Goal: Task Accomplishment & Management: Use online tool/utility

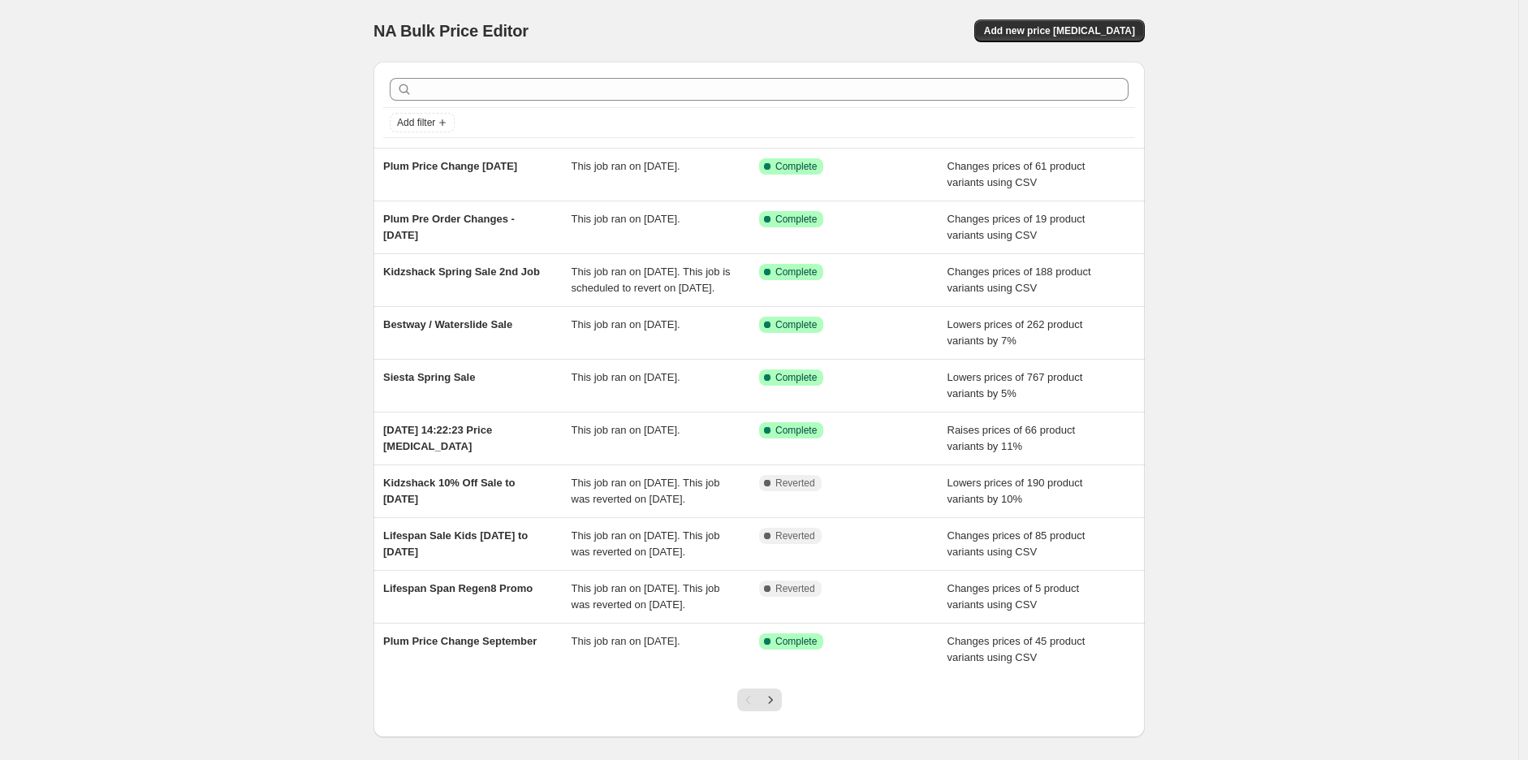
click at [605, 110] on div "Add filter" at bounding box center [759, 122] width 752 height 29
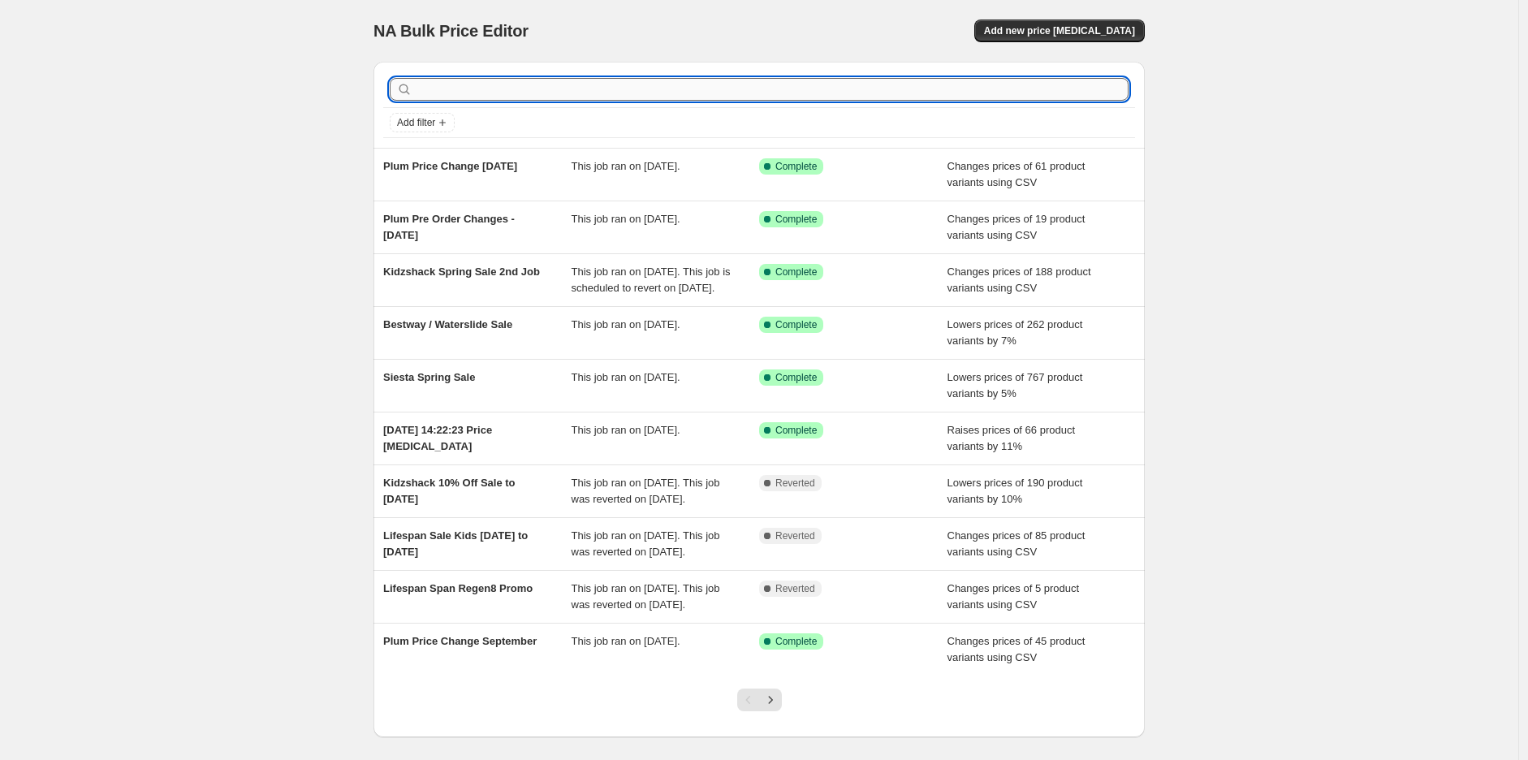
click at [604, 92] on input "text" at bounding box center [772, 89] width 713 height 23
paste input "SEESAWTWIRL-15"
type input "SEESAWTWIRL-15"
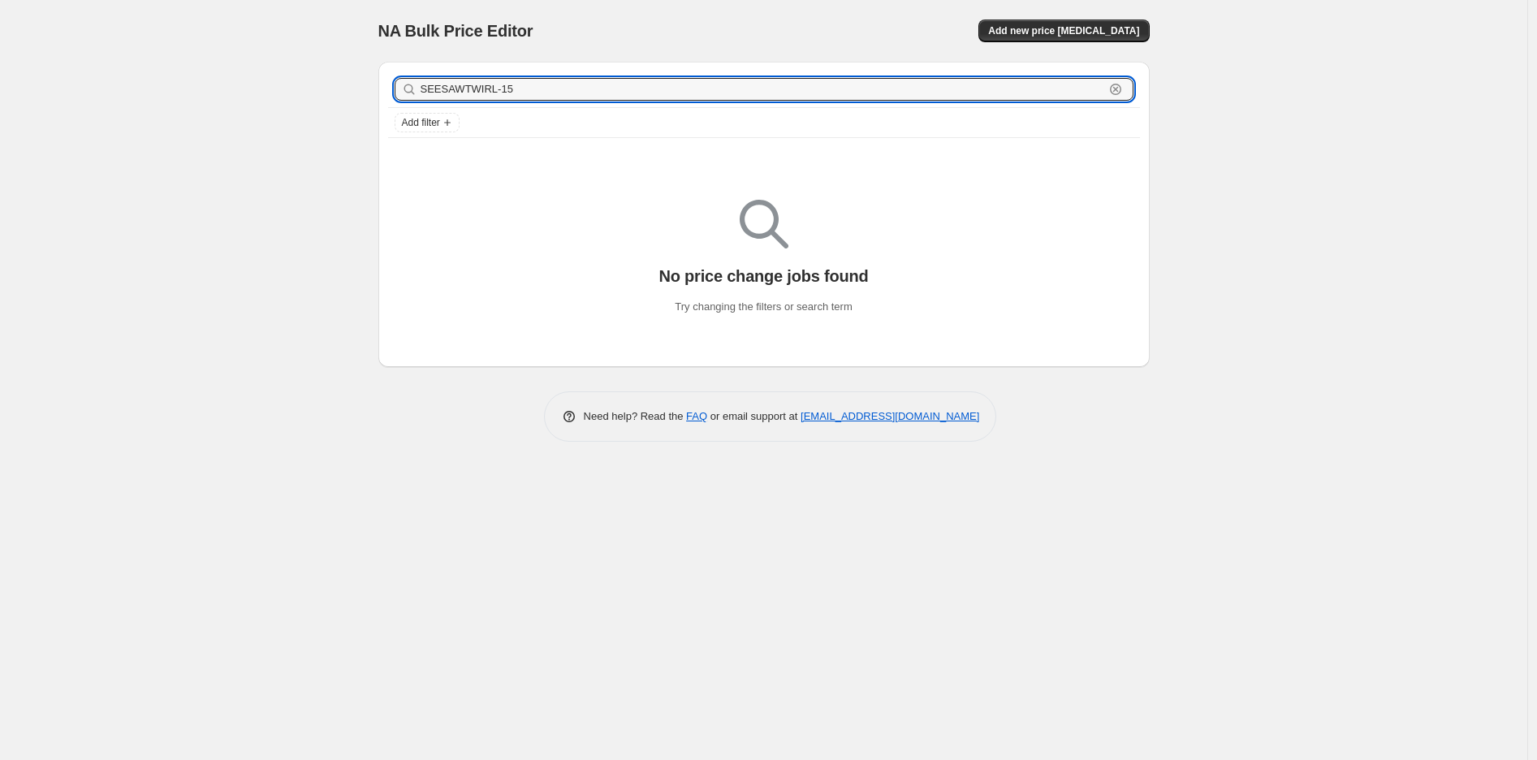
drag, startPoint x: 604, startPoint y: 92, endPoint x: 360, endPoint y: 71, distance: 245.3
click at [360, 71] on div "NA Bulk Price Editor. This page is ready NA Bulk Price Editor Add new price [ME…" at bounding box center [764, 233] width 810 height 466
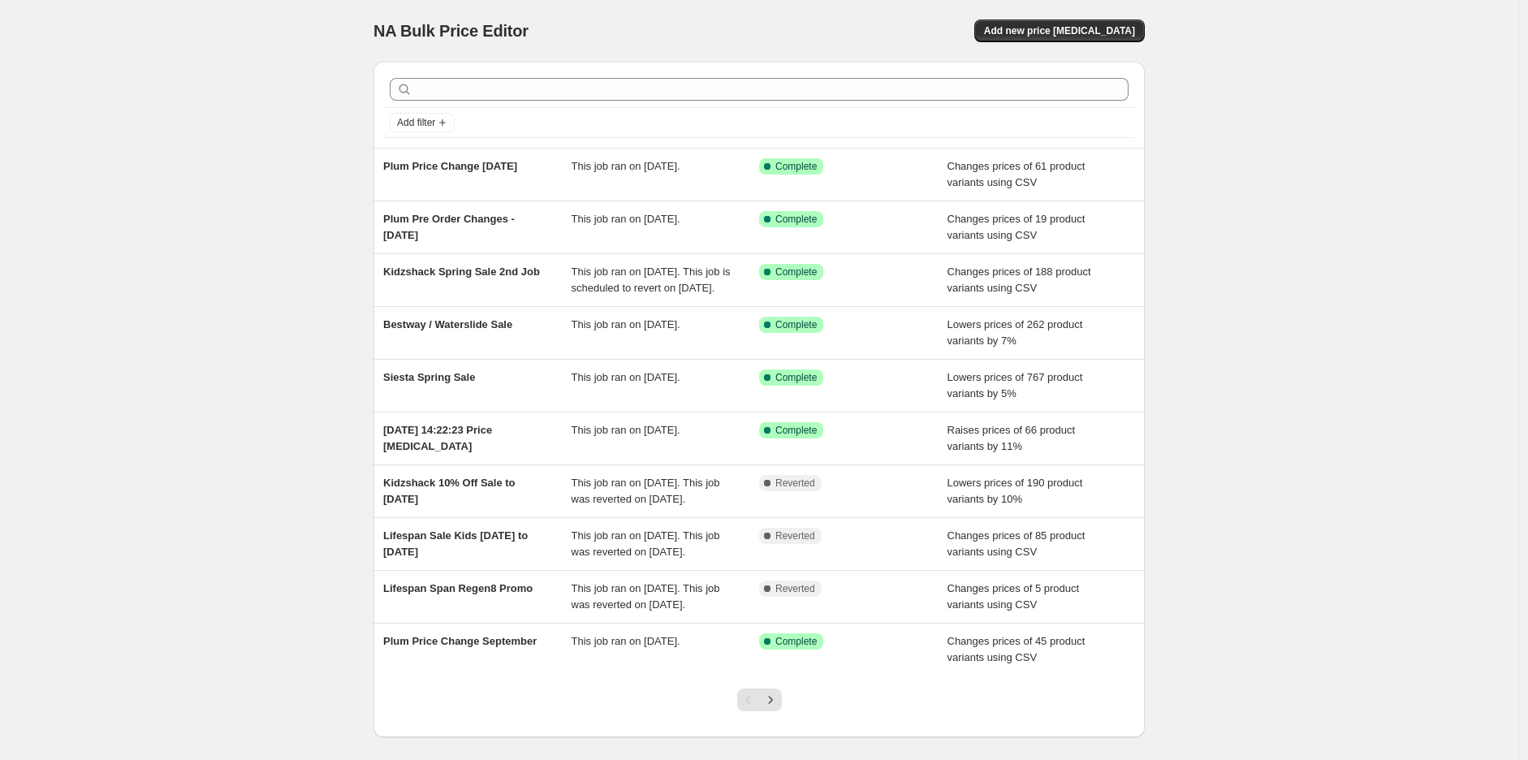
scroll to position [141, 0]
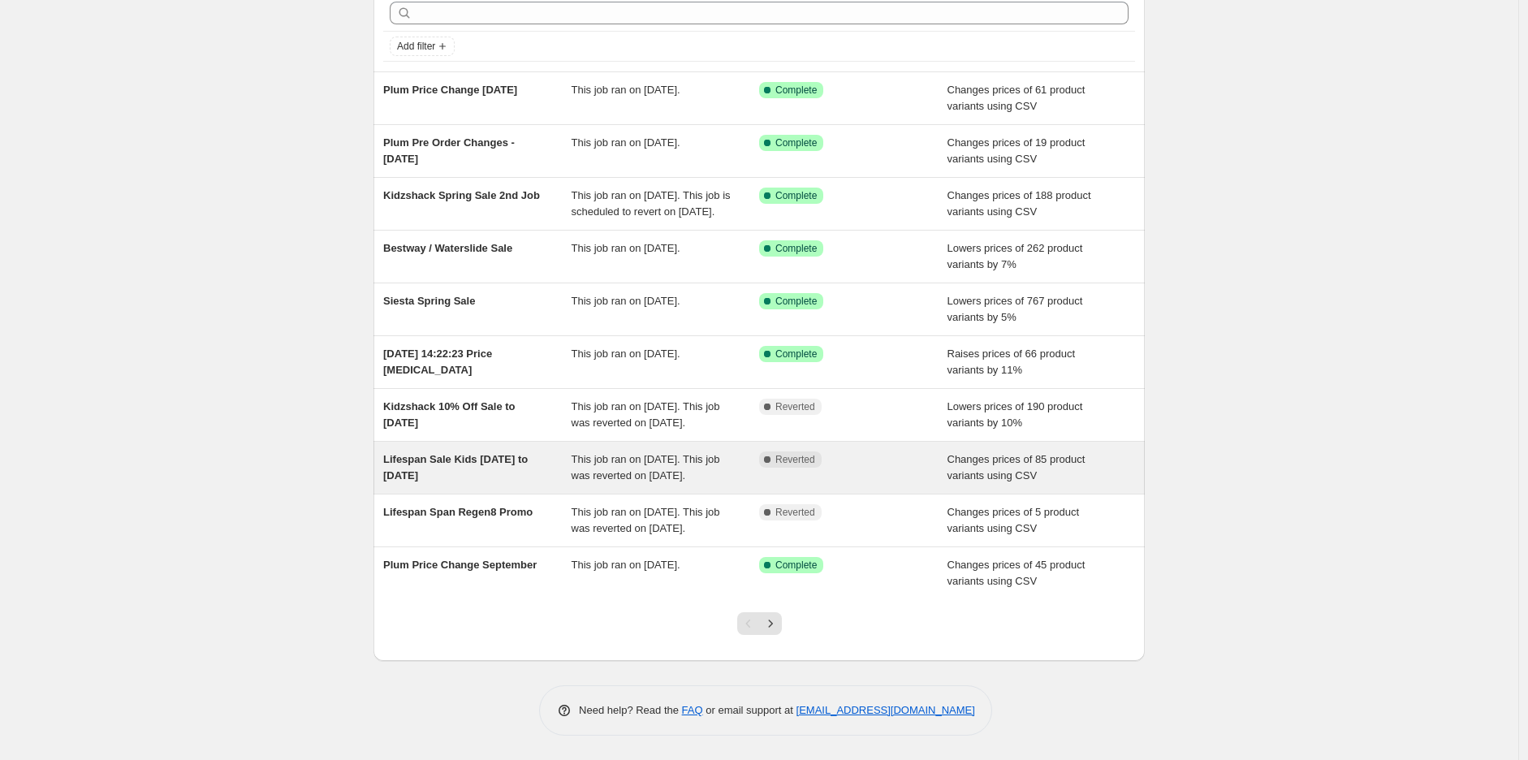
click at [406, 458] on div "Lifespan Sale Kids [DATE] to [DATE]" at bounding box center [477, 467] width 188 height 32
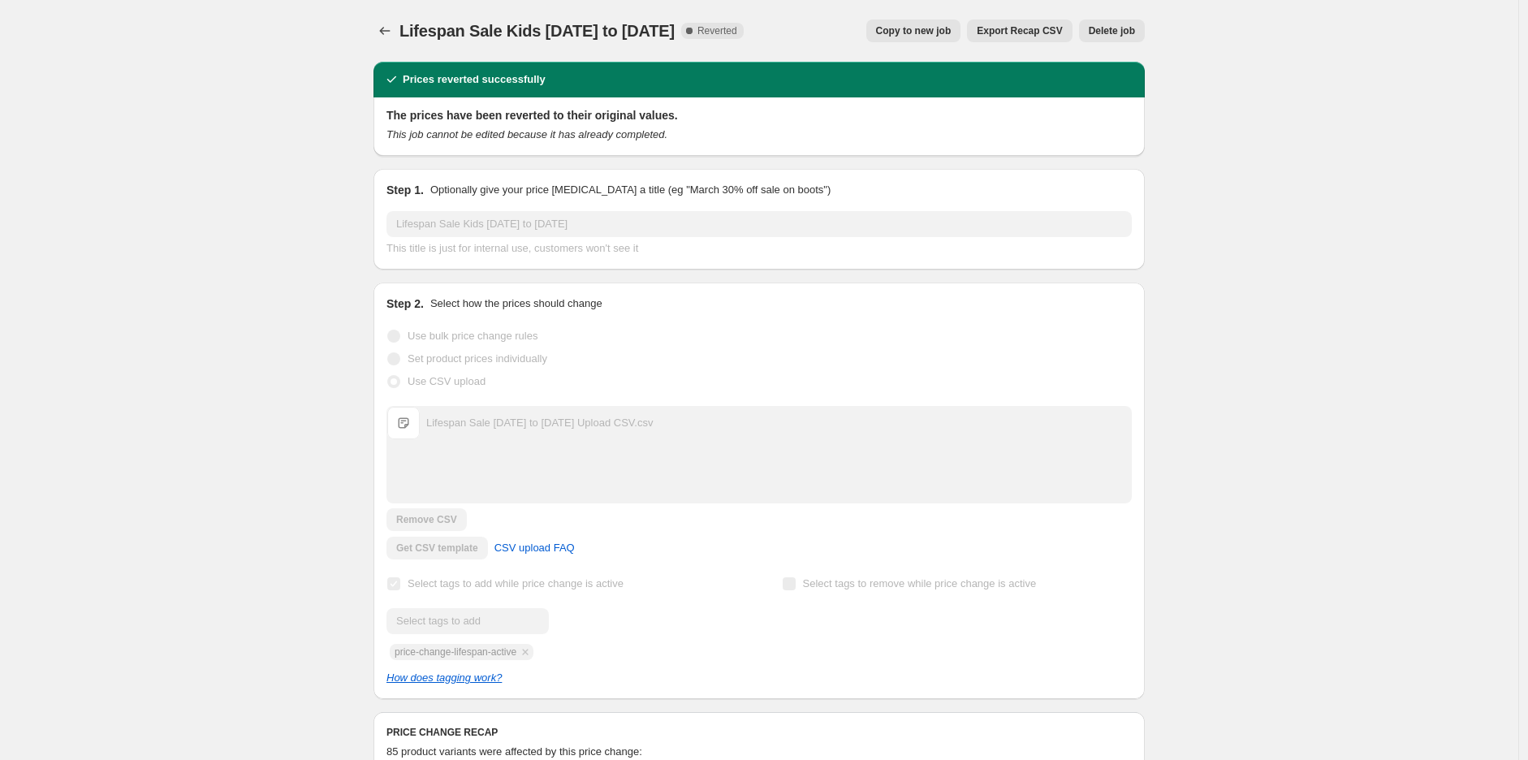
click at [1021, 31] on span "Export Recap CSV" at bounding box center [1019, 30] width 85 height 13
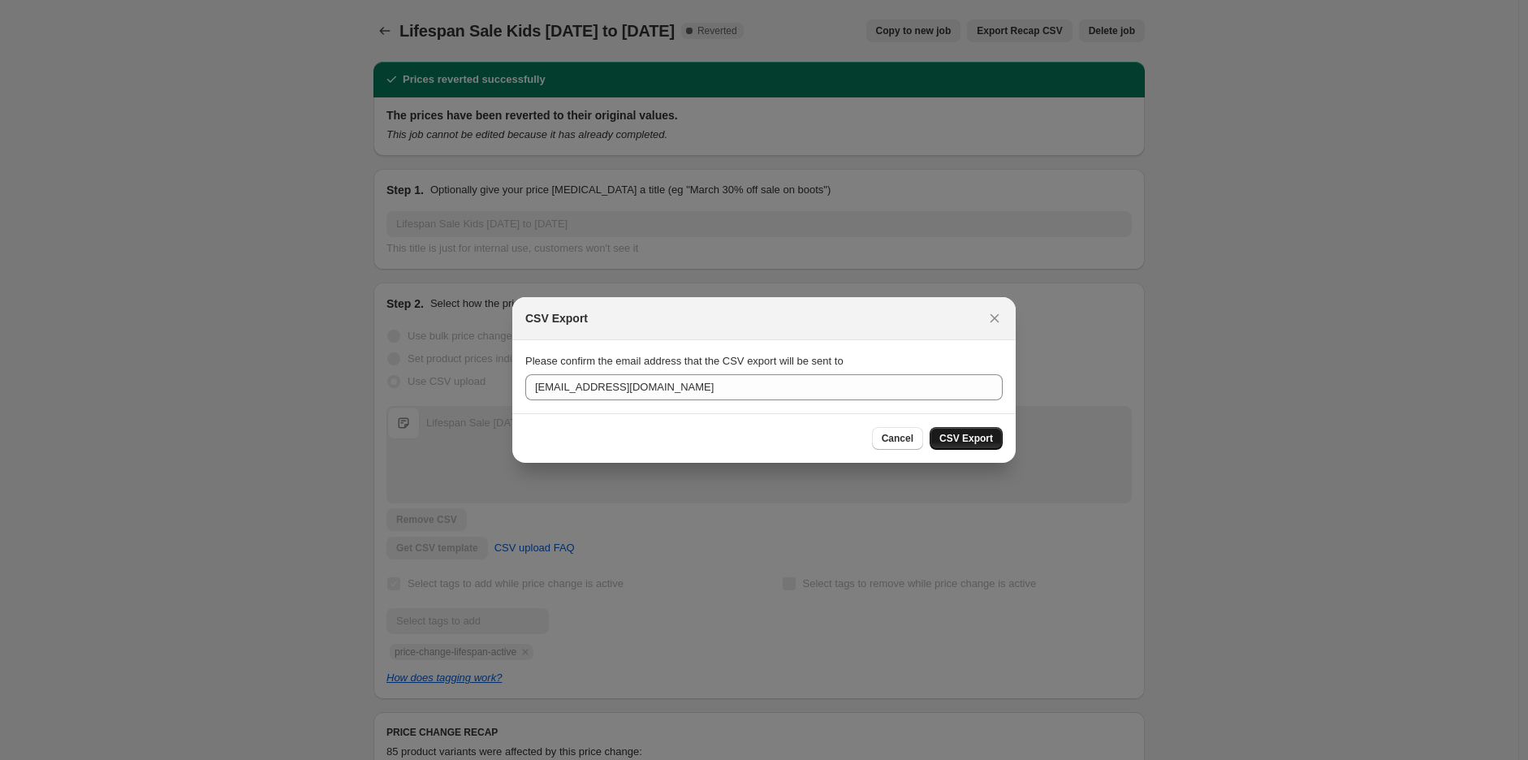
click at [968, 440] on span "CSV Export" at bounding box center [966, 438] width 54 height 13
